Goal: Information Seeking & Learning: Learn about a topic

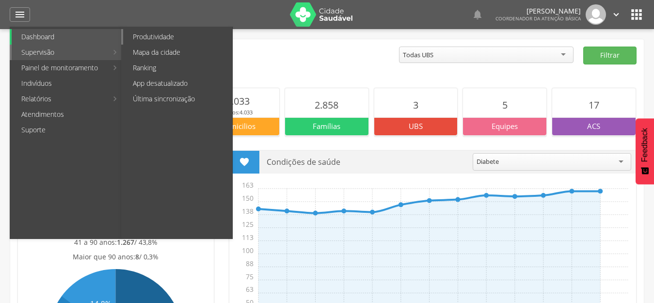
click at [167, 39] on link "Produtividade" at bounding box center [177, 37] width 109 height 16
type input "**********"
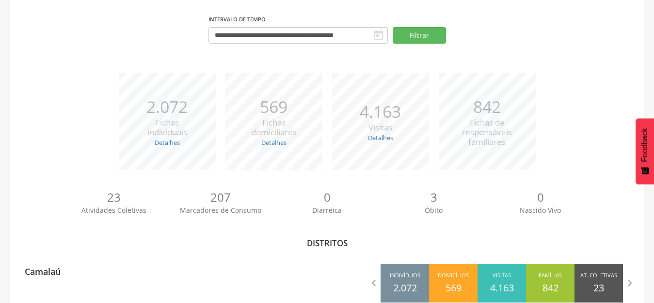
scroll to position [98, 0]
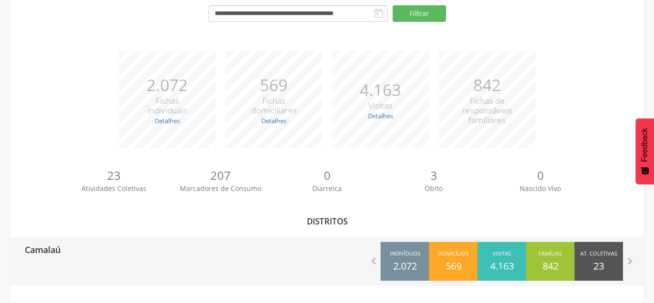
click at [47, 256] on p "Camalaú" at bounding box center [43, 246] width 36 height 19
type input "**********"
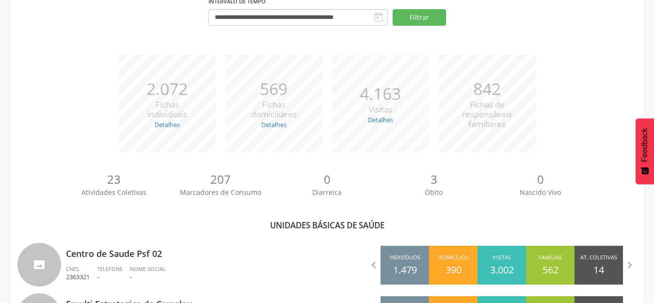
scroll to position [195, 0]
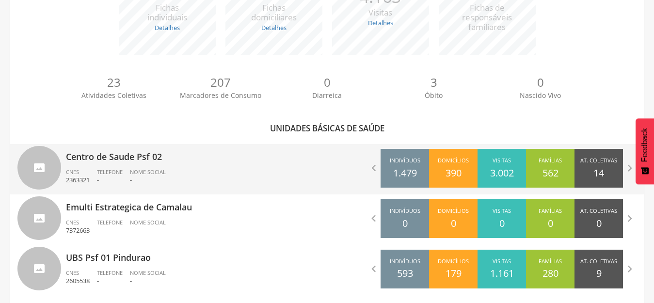
click at [100, 157] on p "Centro de Saude Psf 02" at bounding box center [193, 153] width 254 height 19
type input "**********"
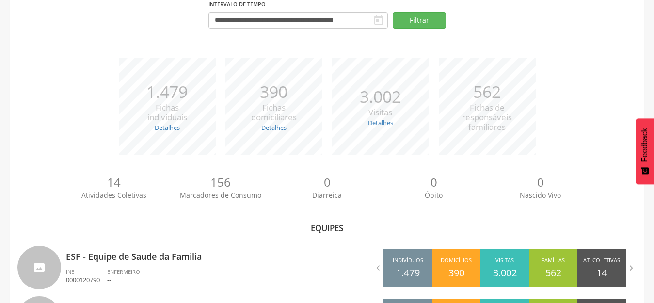
scroll to position [154, 0]
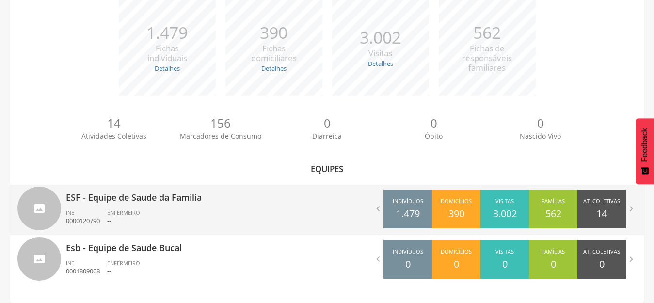
click at [120, 195] on p "ESF - Equipe de Saude da Familia" at bounding box center [193, 194] width 254 height 19
type input "**********"
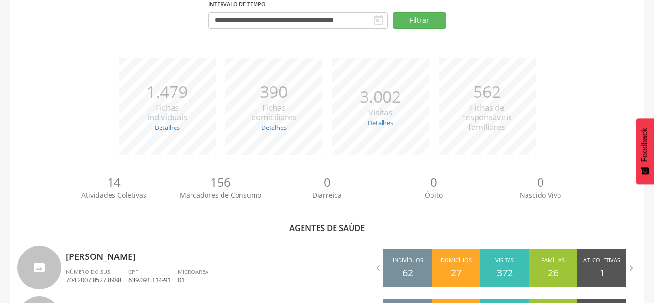
scroll to position [195, 0]
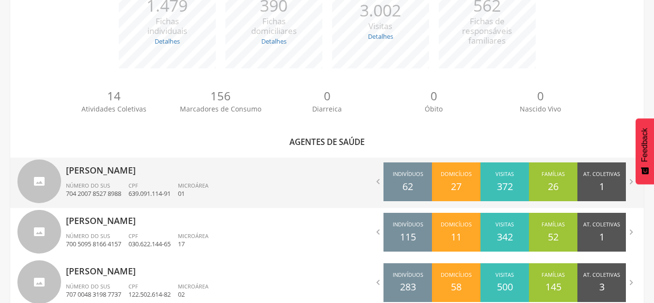
click at [119, 167] on p "[PERSON_NAME]" at bounding box center [193, 167] width 254 height 19
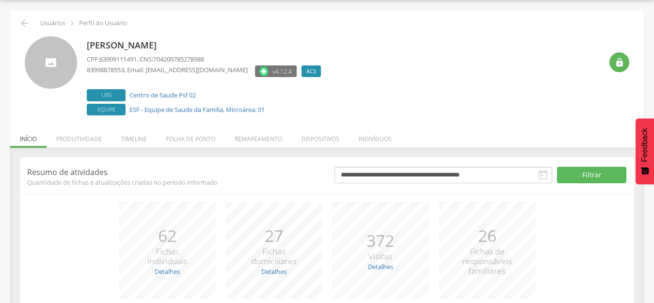
scroll to position [110, 0]
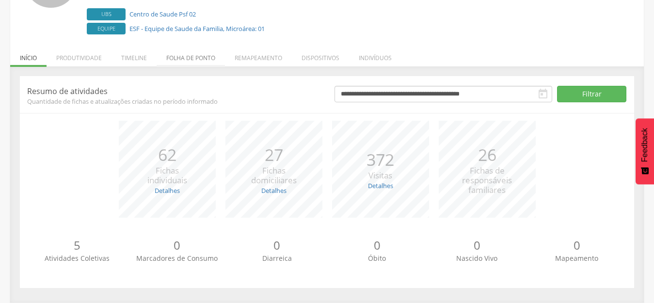
click at [193, 53] on li "Folha de ponto" at bounding box center [191, 55] width 68 height 23
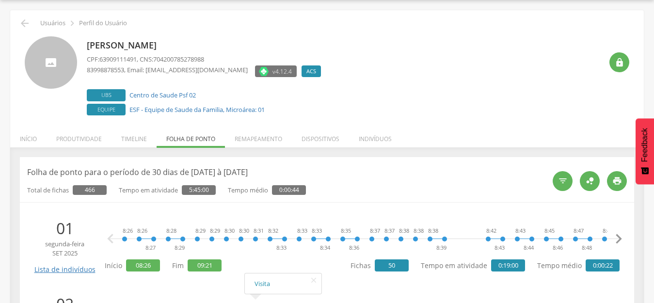
scroll to position [195, 0]
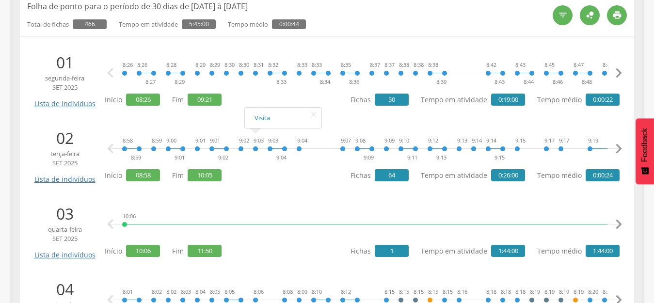
click at [253, 137] on div at bounding box center [255, 134] width 15 height 15
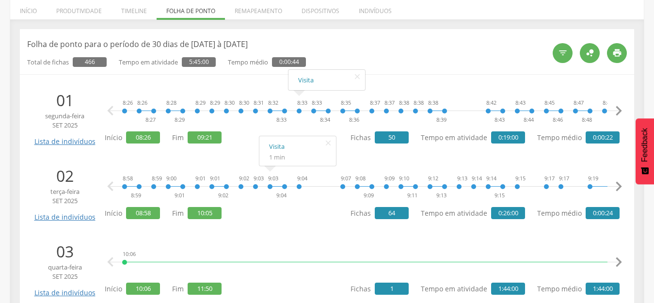
scroll to position [146, 0]
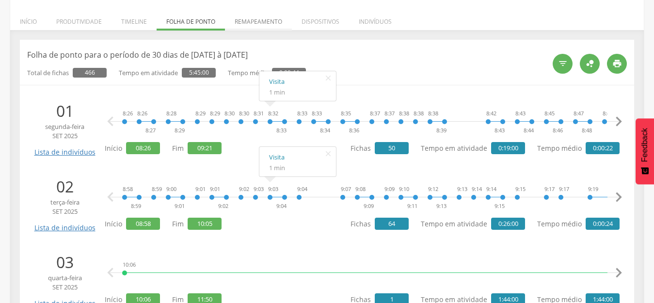
click at [265, 21] on li "Remapeamento" at bounding box center [258, 19] width 67 height 23
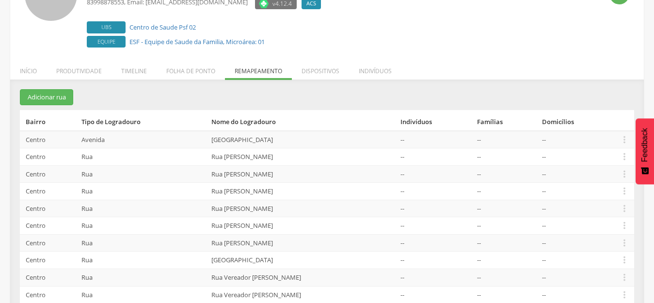
scroll to position [51, 0]
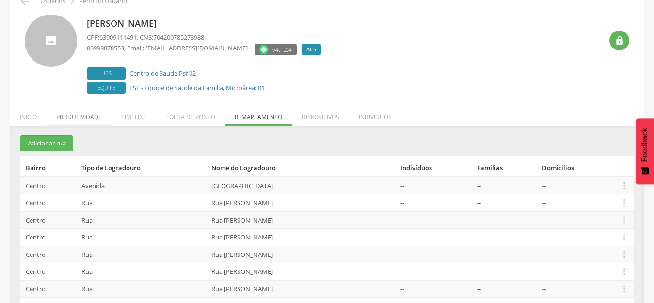
click at [102, 119] on li "Produtividade" at bounding box center [79, 114] width 65 height 23
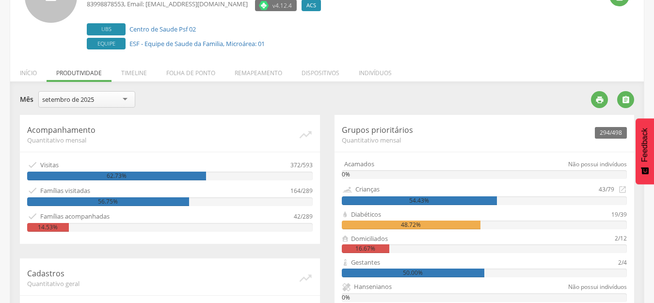
scroll to position [2, 0]
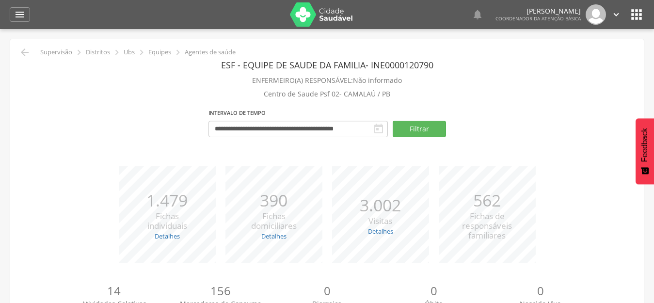
click at [634, 18] on icon "" at bounding box center [637, 15] width 16 height 16
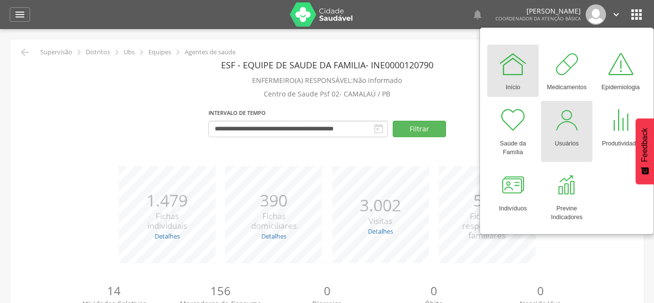
click at [560, 132] on div at bounding box center [566, 120] width 29 height 29
